Goal: Find specific page/section: Find specific page/section

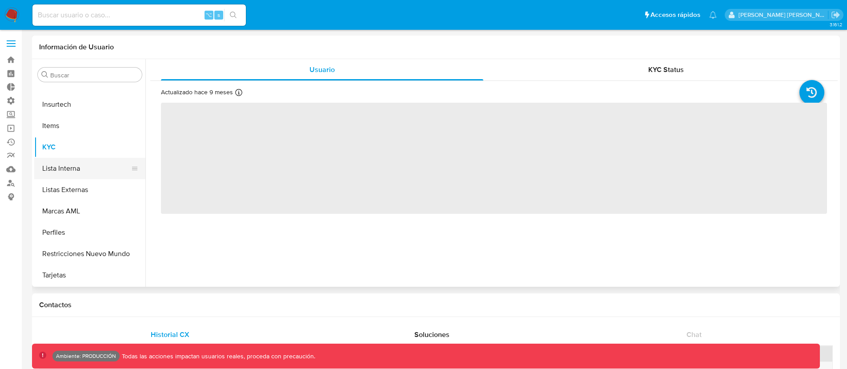
select select "10"
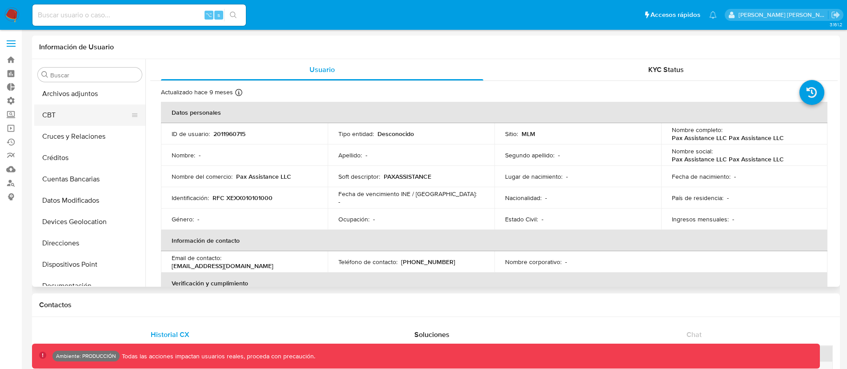
scroll to position [133, 0]
click at [65, 260] on button "General" at bounding box center [86, 262] width 104 height 21
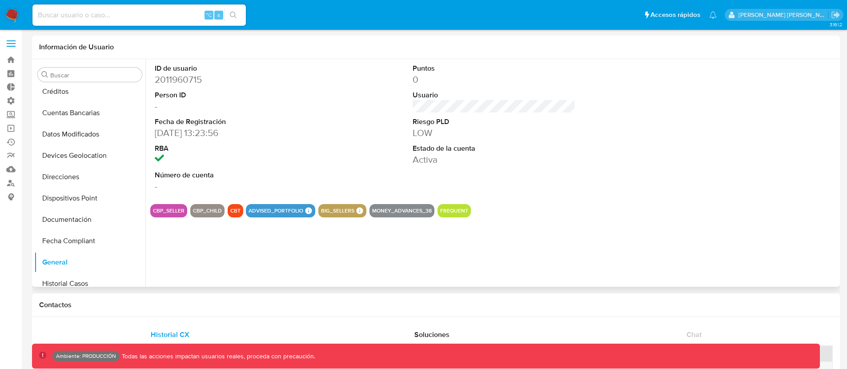
click at [177, 73] on dd "2011960715" at bounding box center [236, 79] width 163 height 12
copy dd "2011960715"
drag, startPoint x: 230, startPoint y: 211, endPoint x: 241, endPoint y: 213, distance: 10.3
click at [241, 213] on div "CBT" at bounding box center [236, 210] width 16 height 13
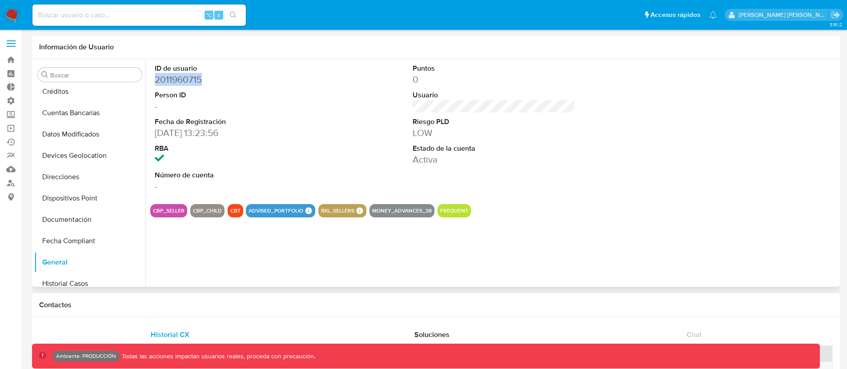
drag, startPoint x: 230, startPoint y: 213, endPoint x: 237, endPoint y: 213, distance: 7.1
click at [237, 213] on button "CBT" at bounding box center [235, 211] width 10 height 4
click at [238, 212] on button "CBT" at bounding box center [235, 211] width 10 height 4
